Goal: Task Accomplishment & Management: Use online tool/utility

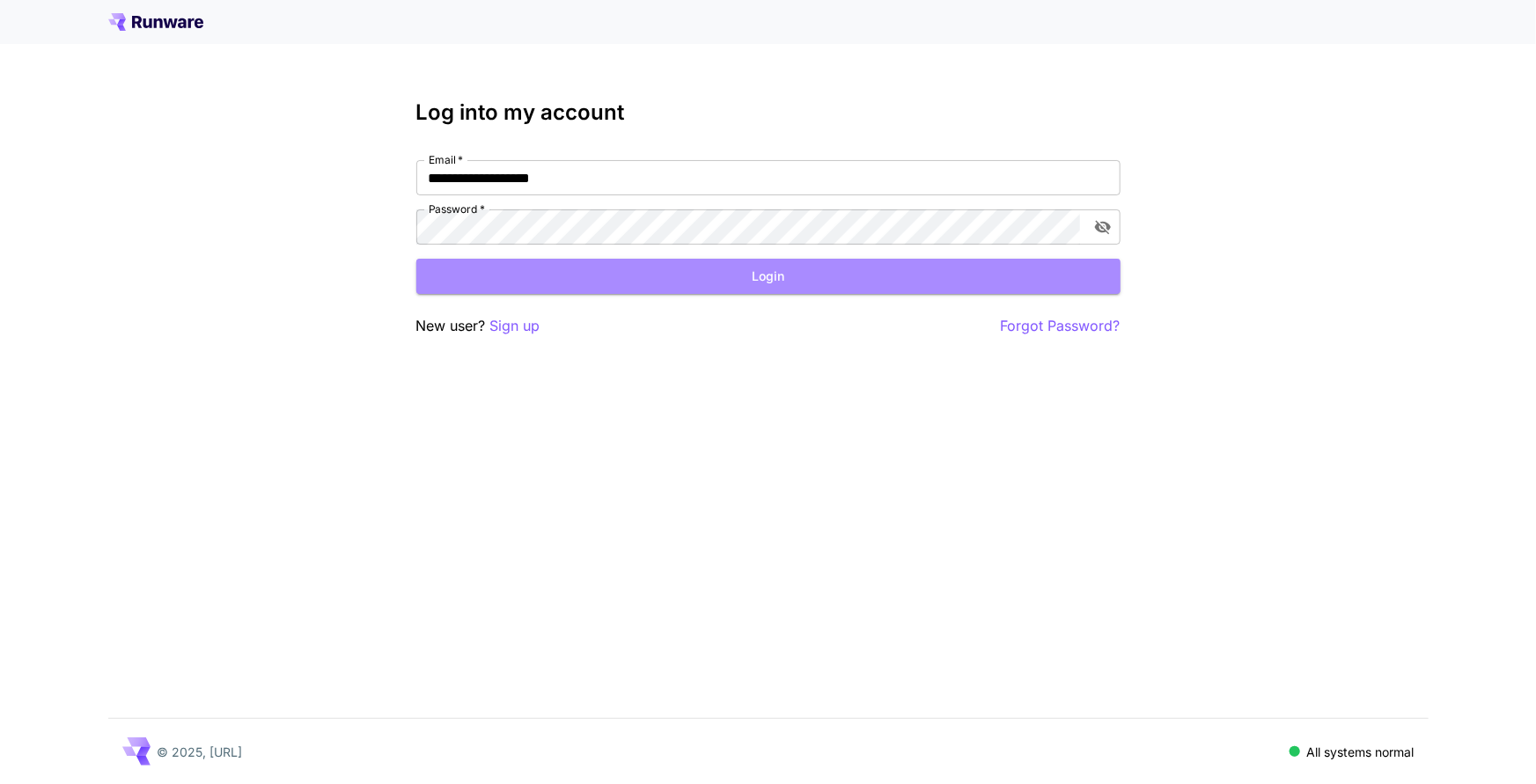
click at [818, 281] on button "Login" at bounding box center [768, 276] width 704 height 36
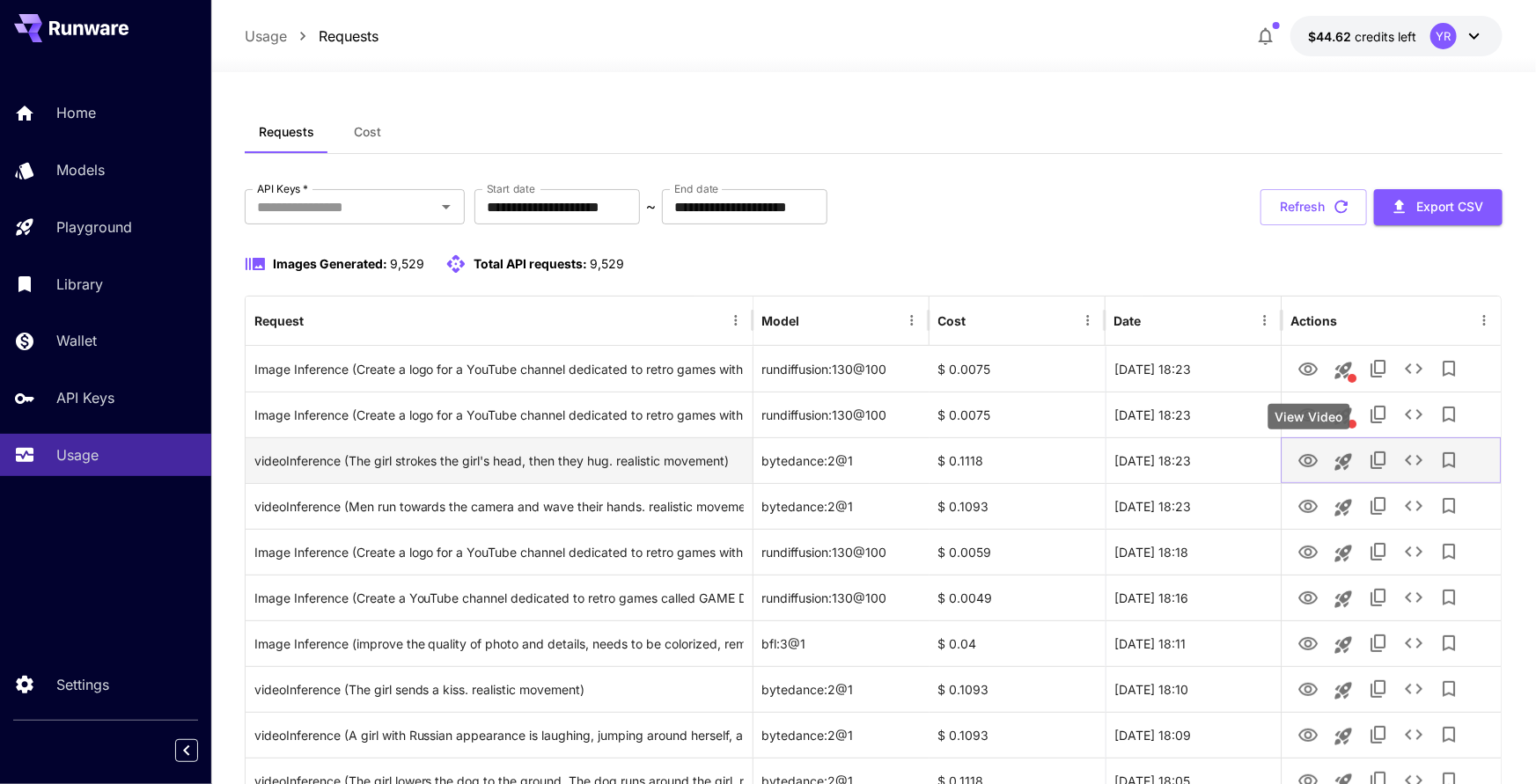
click at [1307, 459] on icon "View Video" at bounding box center [1308, 461] width 21 height 21
